Goal: Information Seeking & Learning: Learn about a topic

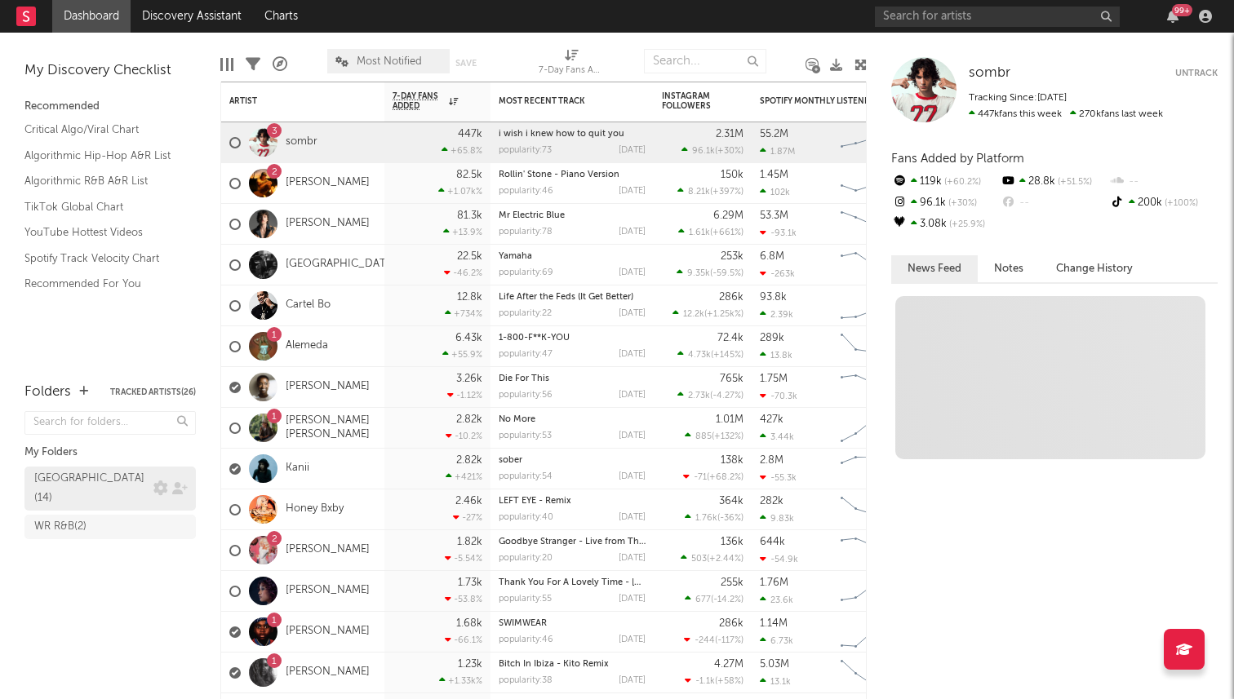
click at [109, 479] on div "[GEOGRAPHIC_DATA] ( 14 )" at bounding box center [91, 488] width 115 height 39
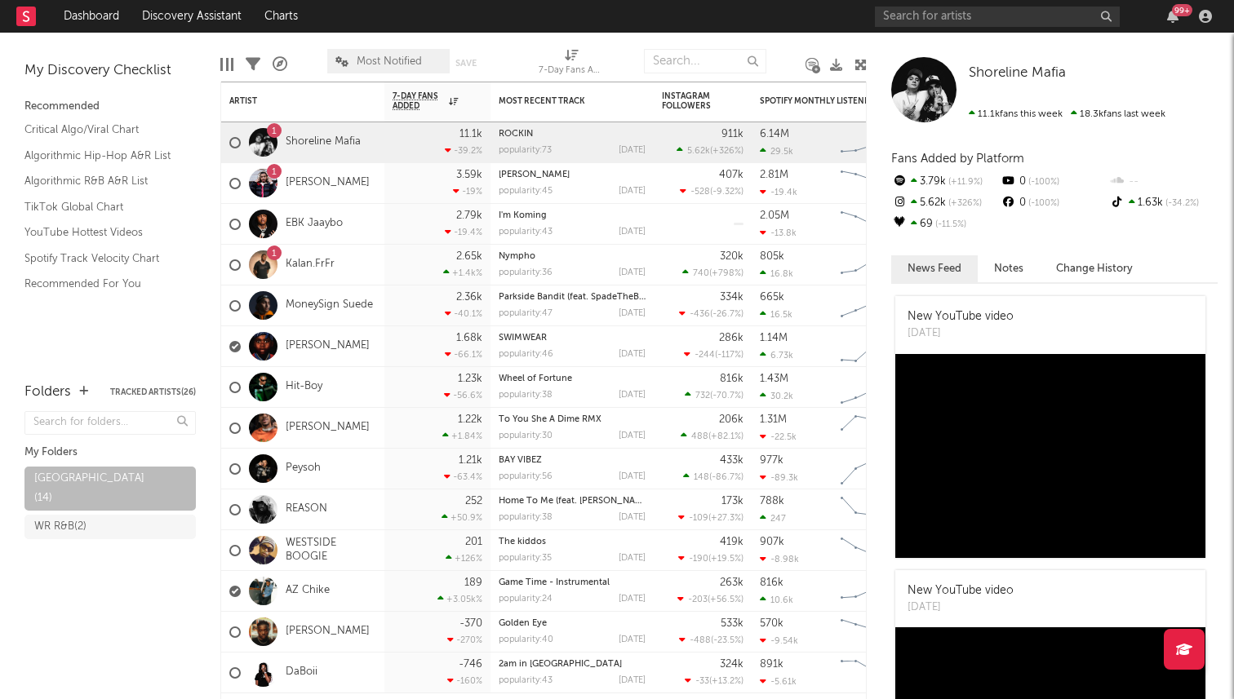
click at [358, 53] on span "Most Notified" at bounding box center [388, 61] width 122 height 24
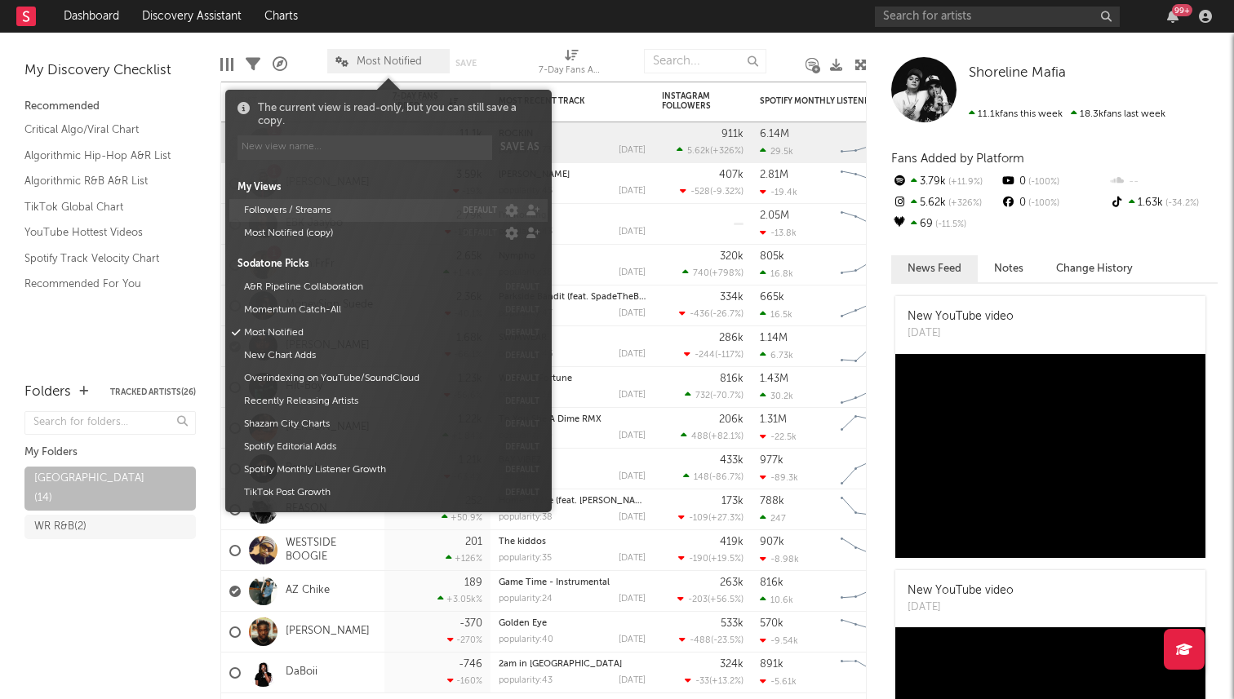
click at [394, 202] on button "Followers / Streams" at bounding box center [346, 210] width 216 height 23
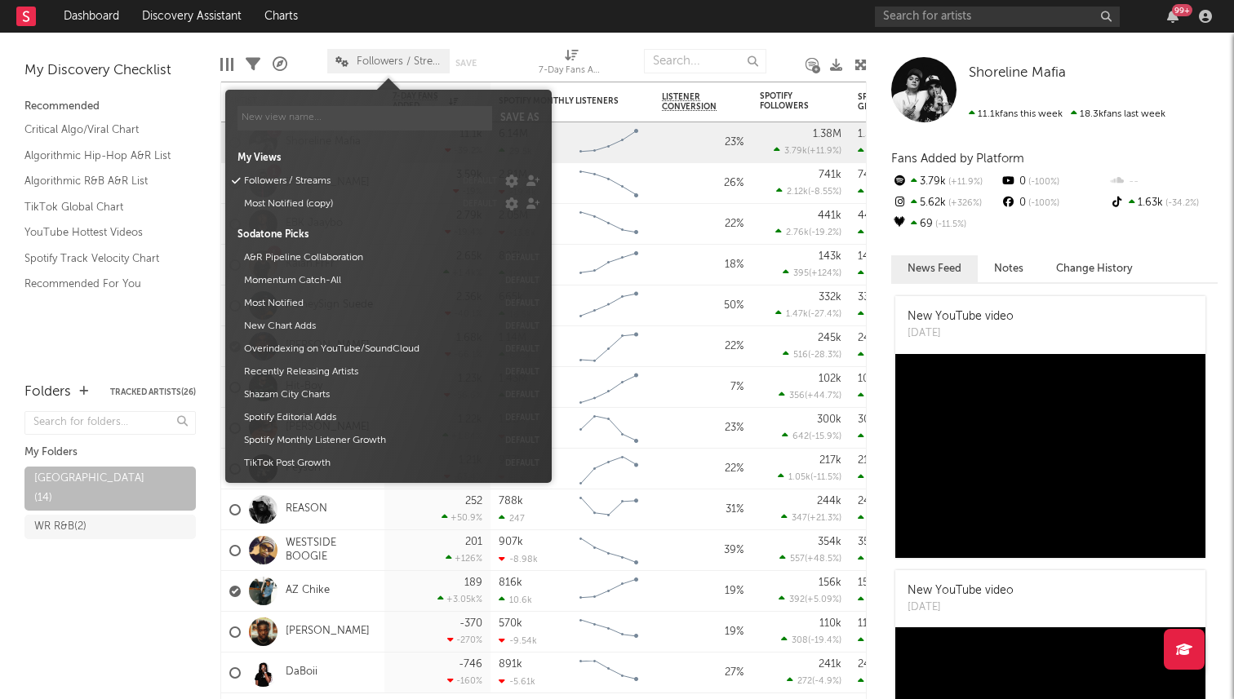
click at [399, 69] on span "Followers / Streams" at bounding box center [388, 61] width 122 height 24
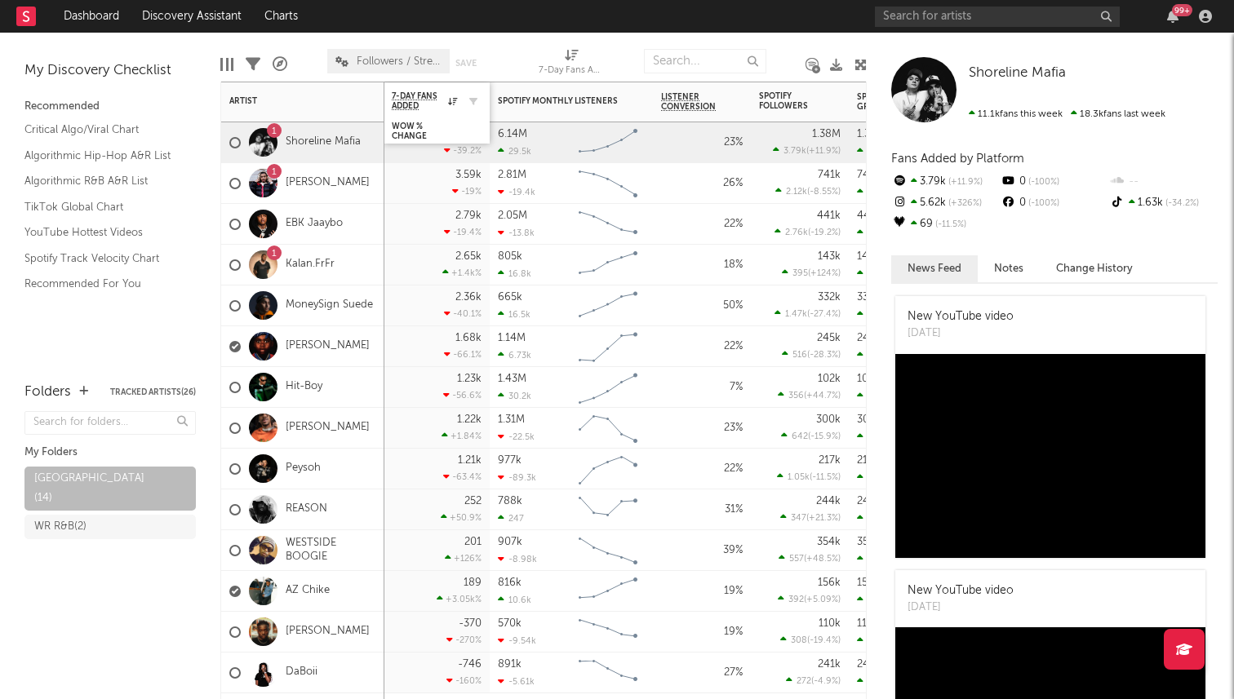
click at [401, 88] on div "7-Day Fans Added" at bounding box center [437, 101] width 90 height 32
